Goal: Transaction & Acquisition: Purchase product/service

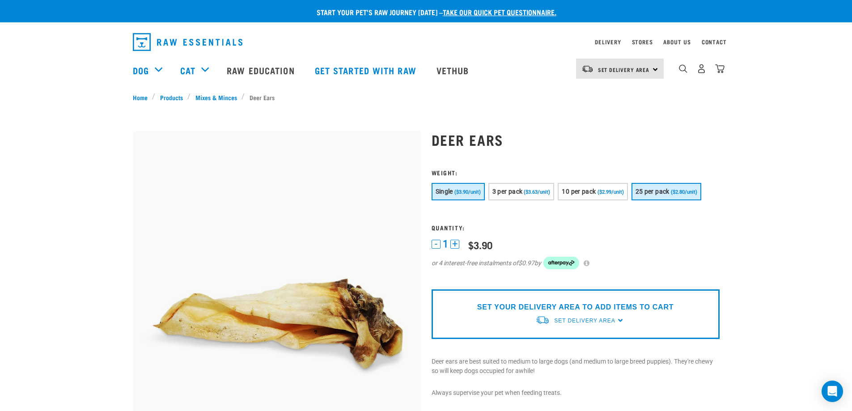
click at [678, 195] on button "25 per pack ($2.80/unit)" at bounding box center [667, 191] width 70 height 17
click at [645, 42] on link "Stores" at bounding box center [642, 41] width 21 height 3
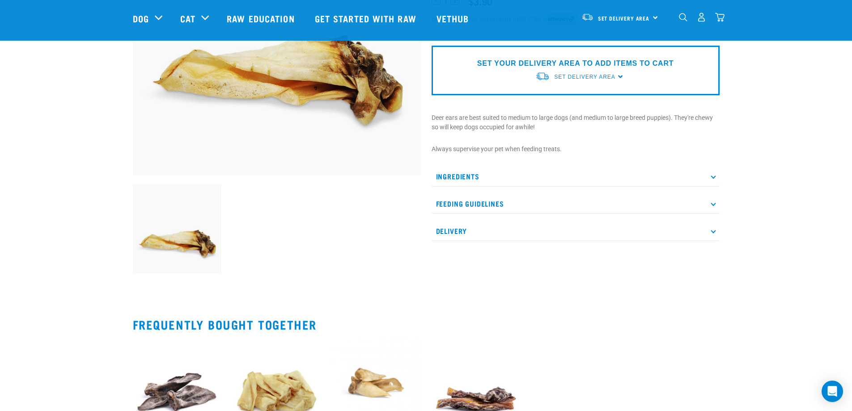
scroll to position [179, 0]
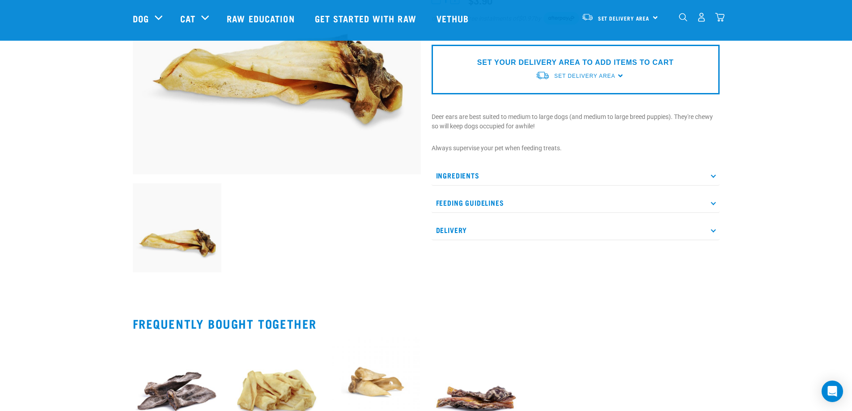
click at [713, 177] on icon at bounding box center [713, 175] width 5 height 5
click at [713, 200] on icon at bounding box center [713, 202] width 5 height 5
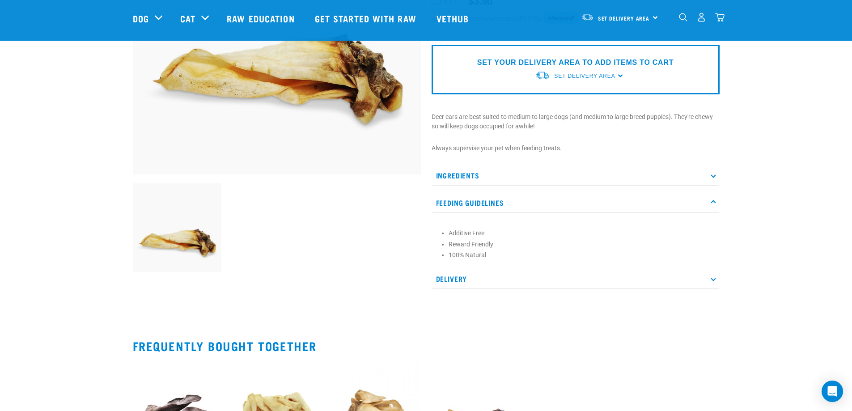
click at [713, 200] on icon at bounding box center [713, 202] width 5 height 5
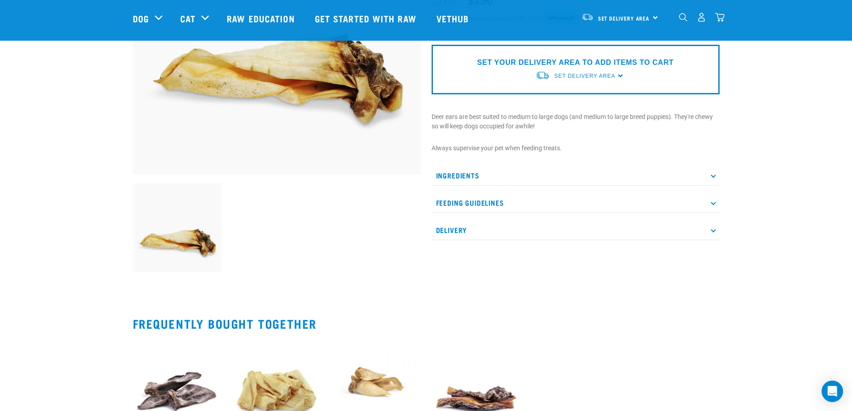
click at [715, 227] on p "Delivery" at bounding box center [576, 230] width 288 height 20
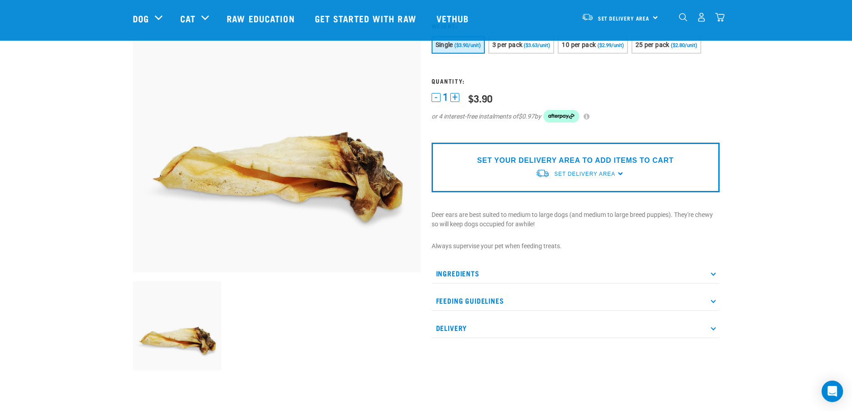
scroll to position [45, 0]
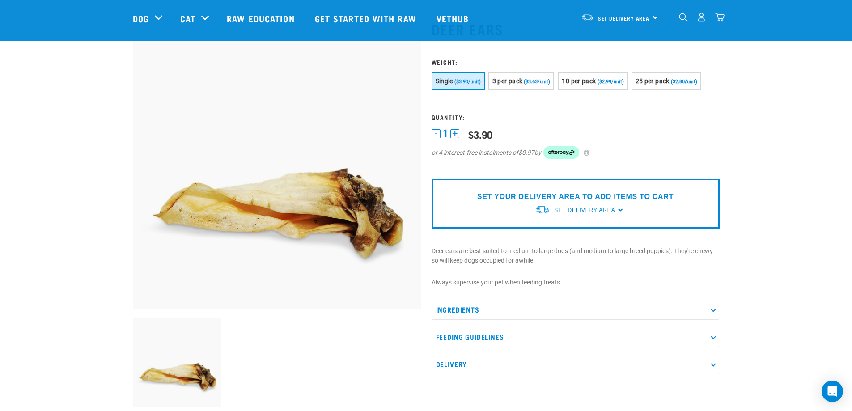
click at [620, 211] on div "SET YOUR DELIVERY AREA TO ADD ITEMS TO CART Set Delivery Area [GEOGRAPHIC_DATA]…" at bounding box center [576, 204] width 288 height 50
click at [586, 209] on span "Set Delivery Area" at bounding box center [584, 210] width 61 height 6
click at [565, 230] on link "[GEOGRAPHIC_DATA]" at bounding box center [580, 231] width 89 height 15
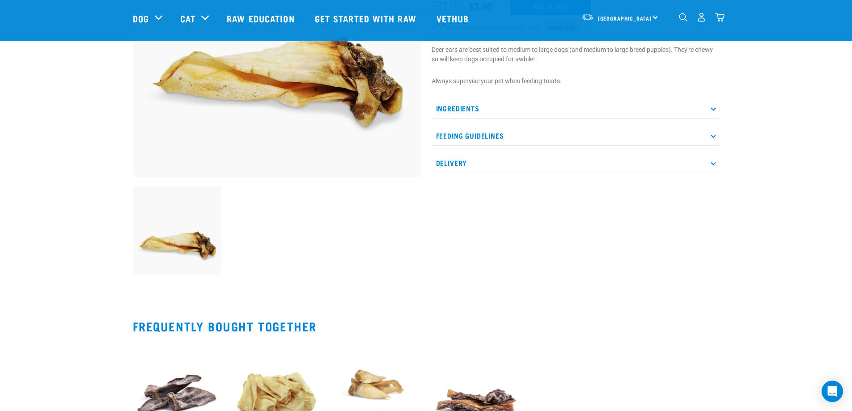
scroll to position [200, 0]
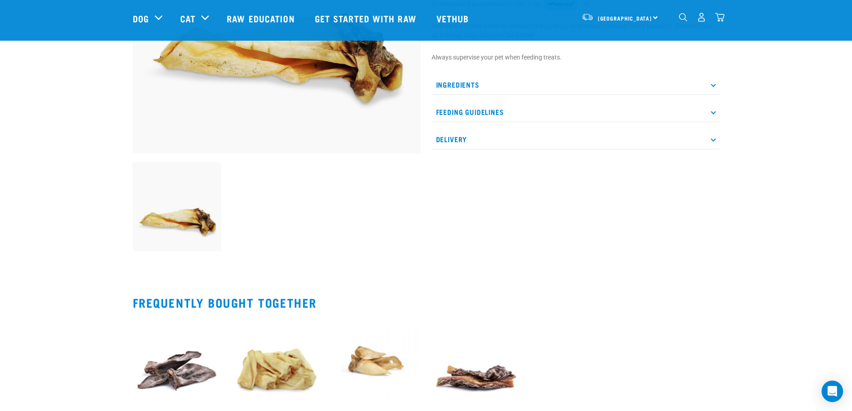
click at [715, 138] on icon at bounding box center [713, 139] width 5 height 5
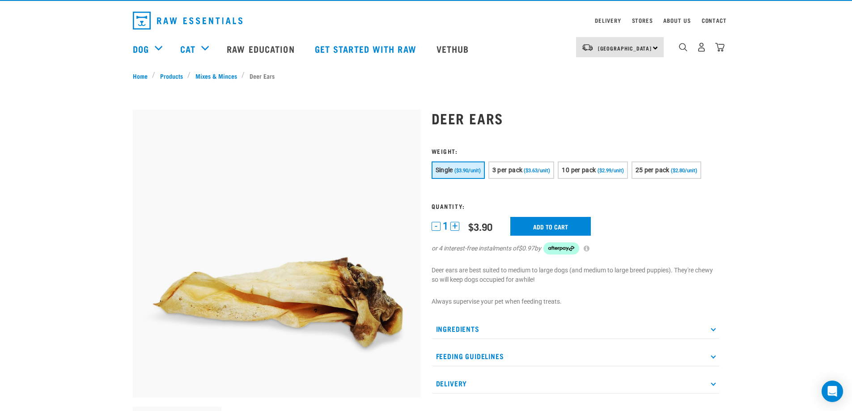
scroll to position [21, 0]
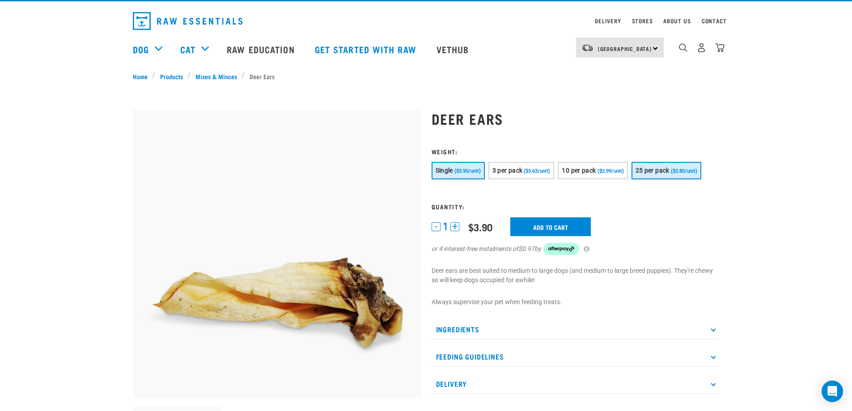
click at [667, 173] on span "25 per pack" at bounding box center [653, 170] width 34 height 7
